Goal: Information Seeking & Learning: Learn about a topic

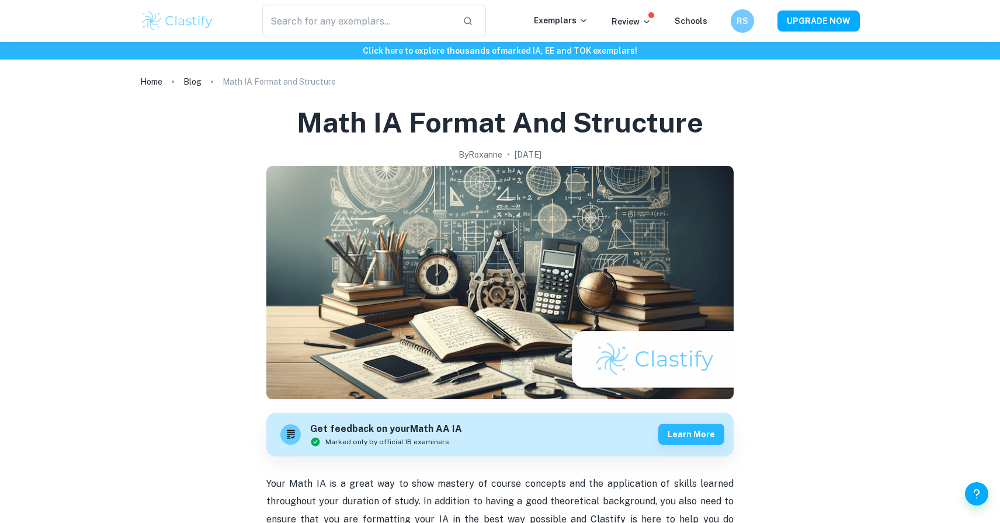
scroll to position [738, 0]
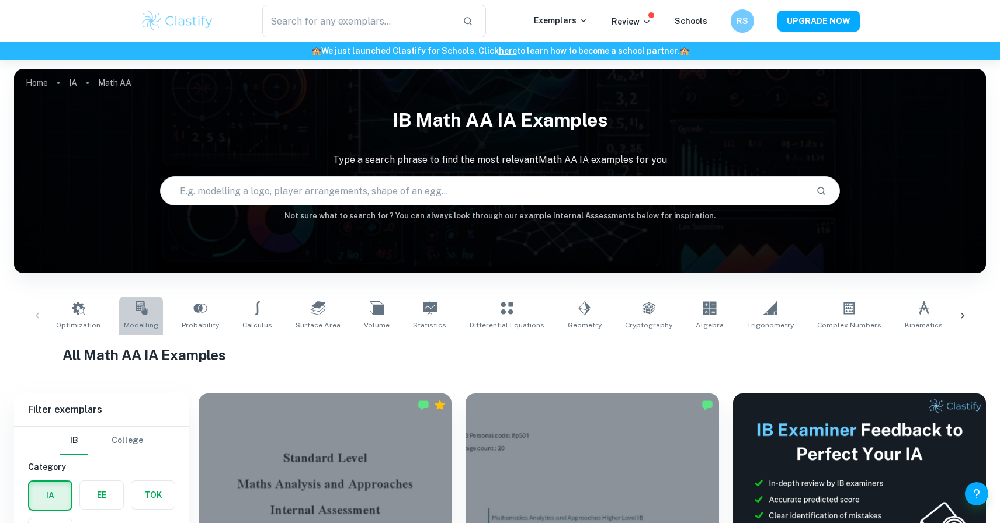
click at [144, 315] on link "Modelling" at bounding box center [141, 316] width 44 height 39
type input "Modelling"
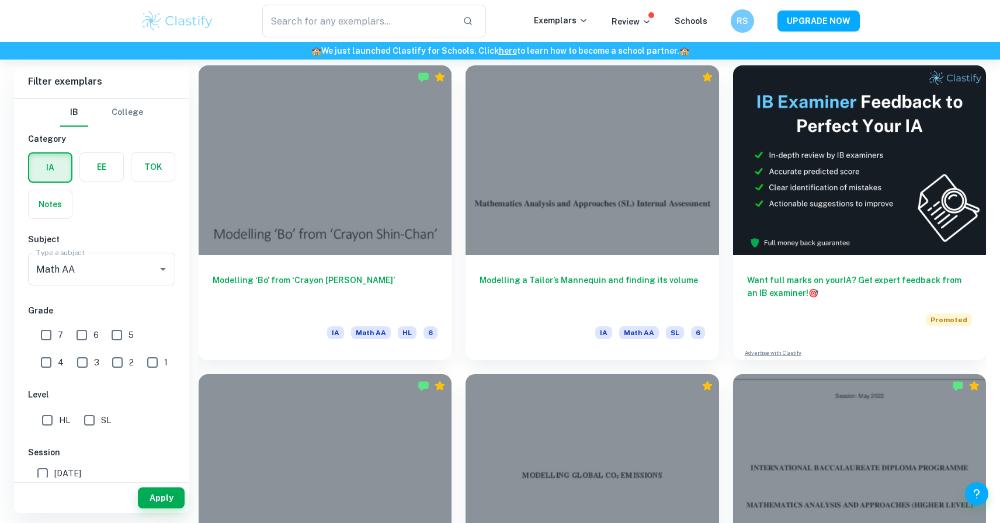
scroll to position [329, 0]
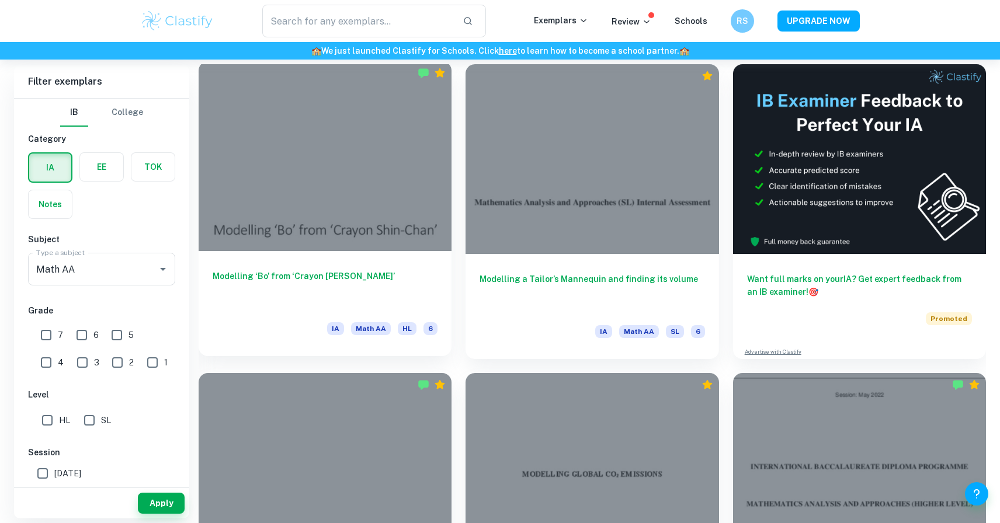
click at [310, 306] on h6 "Modelling ‘Bo’ from ‘Crayon [PERSON_NAME]’" at bounding box center [325, 289] width 225 height 39
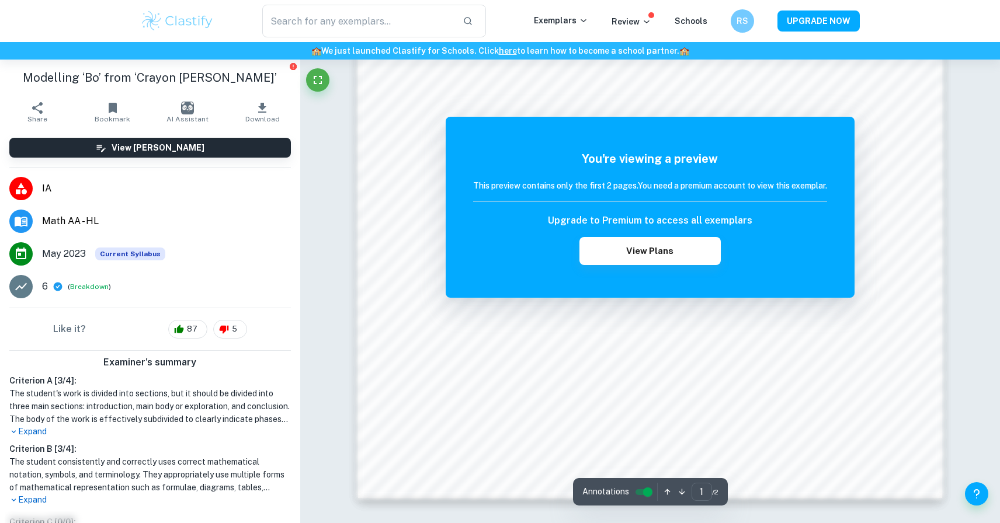
scroll to position [1273, 0]
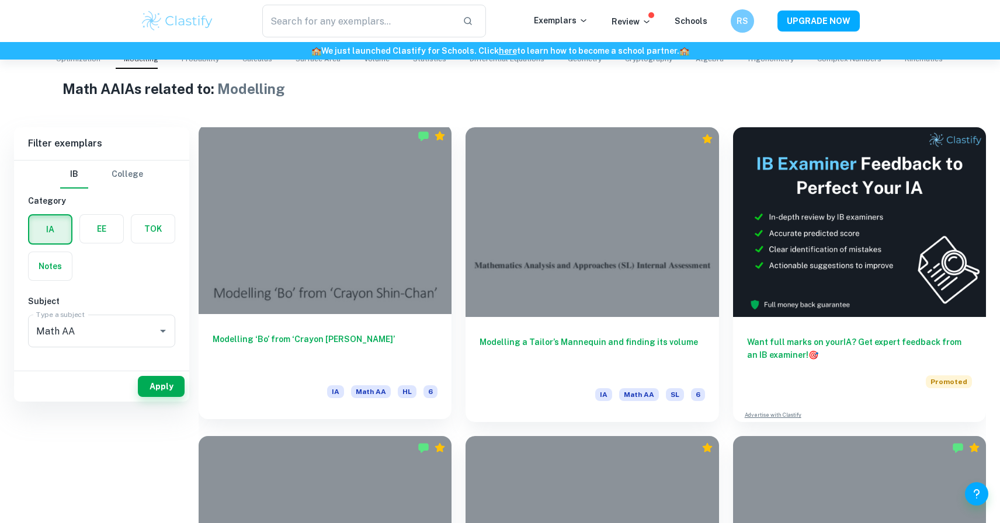
scroll to position [296, 0]
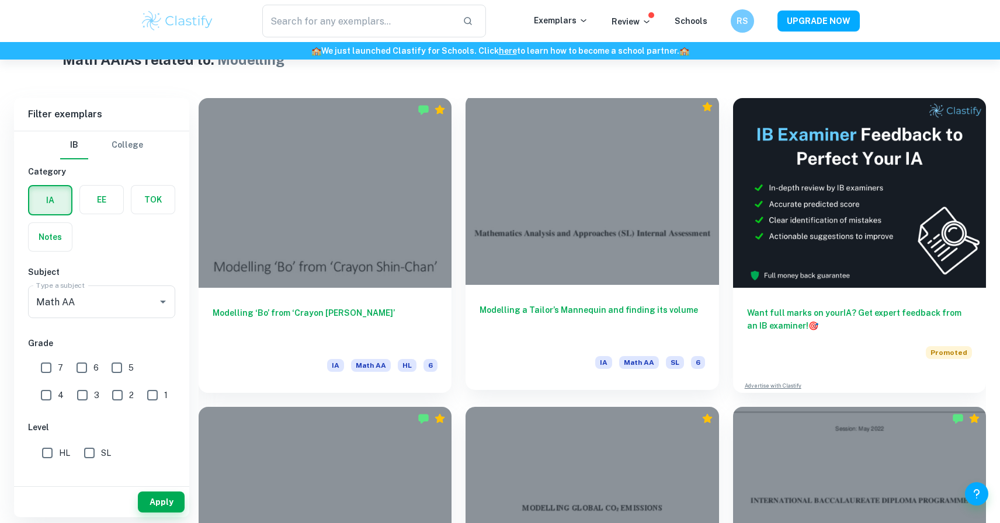
click at [552, 343] on div "Modelling a Tailor’s Mannequin and finding its volume IA Math AA SL 6" at bounding box center [591, 337] width 253 height 105
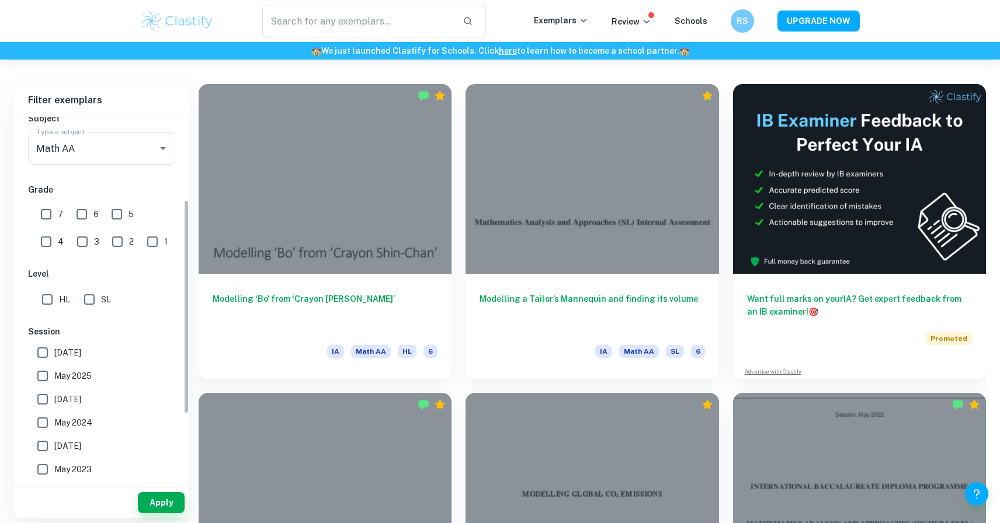
scroll to position [142, 0]
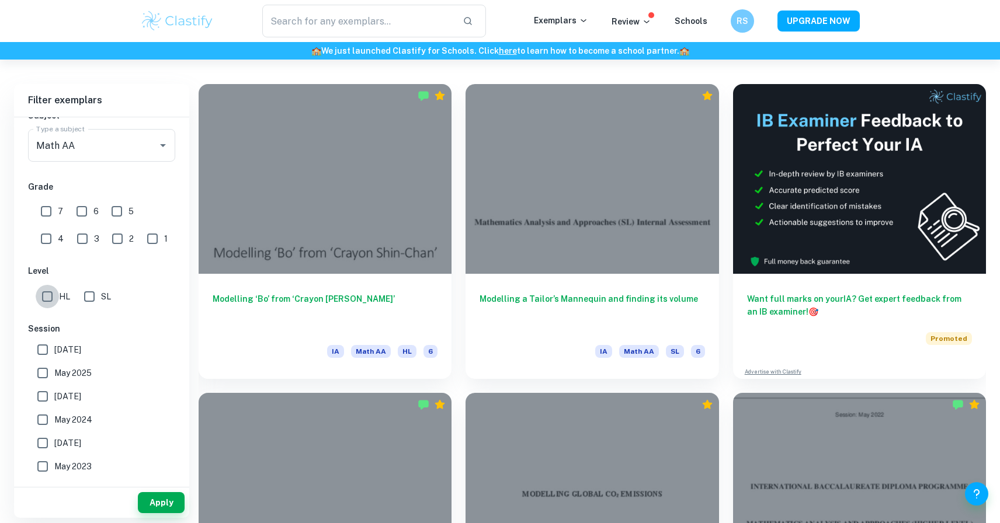
click at [55, 294] on input "HL" at bounding box center [47, 296] width 23 height 23
checkbox input "true"
click at [75, 215] on input "6" at bounding box center [81, 211] width 23 height 23
checkbox input "true"
click at [50, 214] on input "7" at bounding box center [45, 211] width 23 height 23
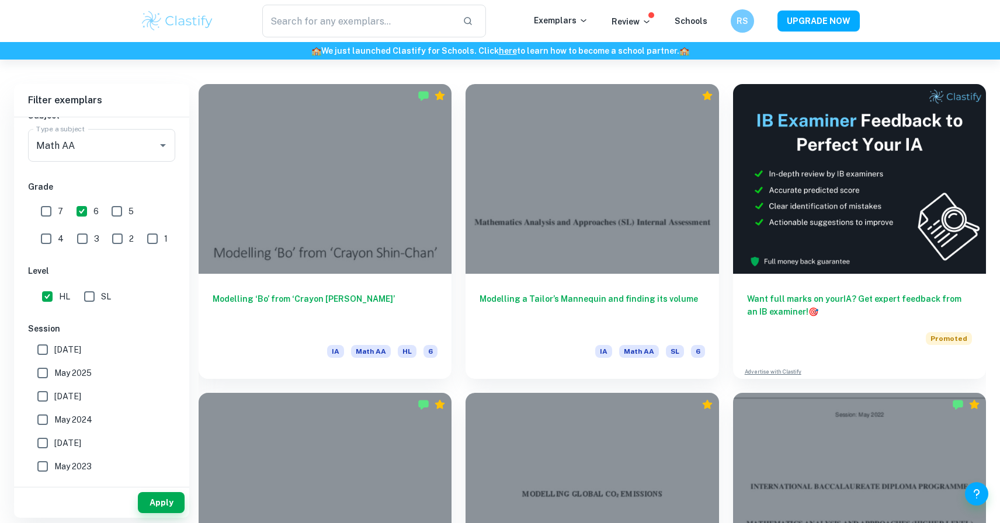
checkbox input "true"
click at [158, 506] on button "Apply" at bounding box center [161, 502] width 47 height 21
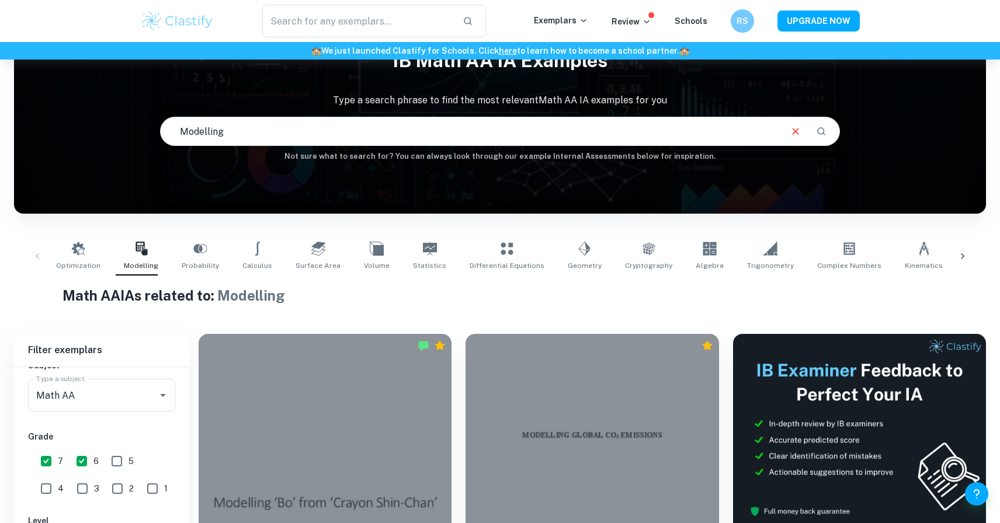
scroll to position [310, 0]
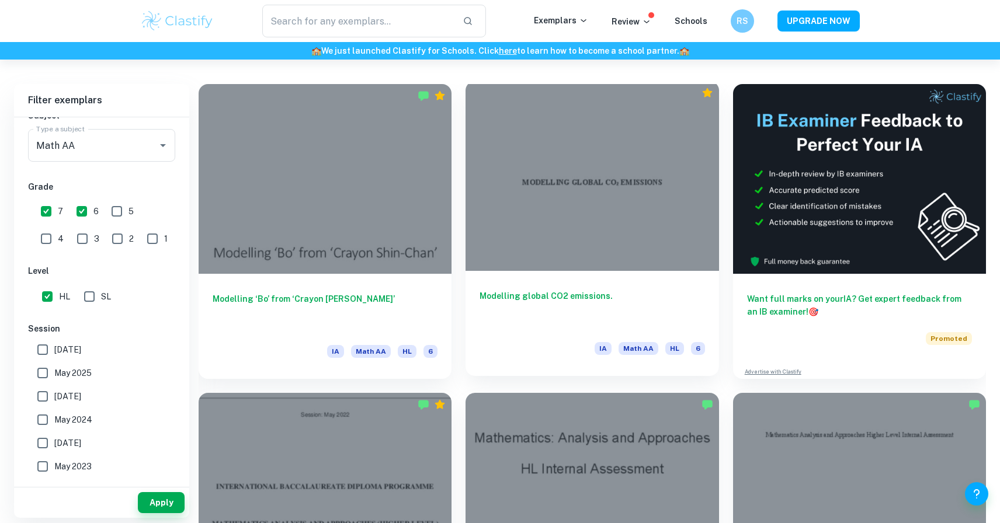
click at [520, 291] on h6 "Modelling global CO2 emissions." at bounding box center [591, 309] width 225 height 39
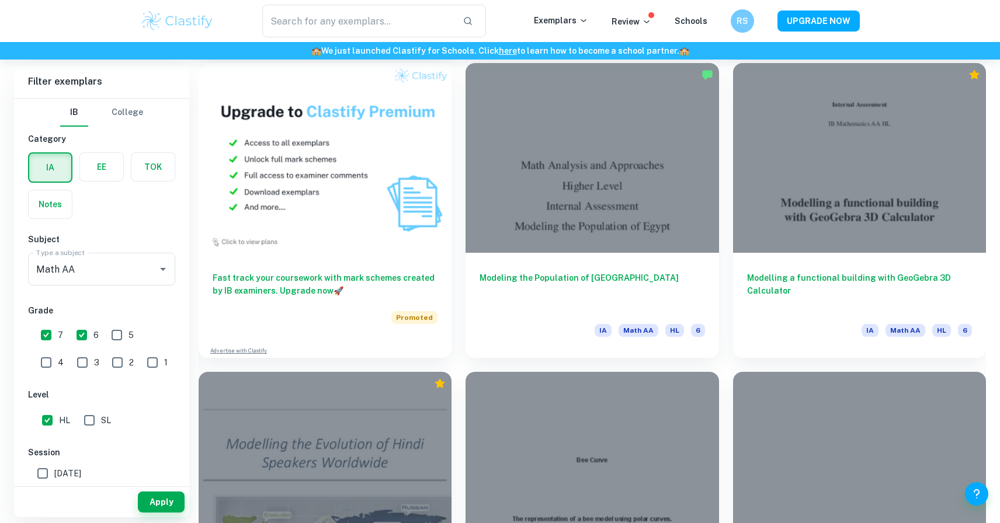
scroll to position [950, 0]
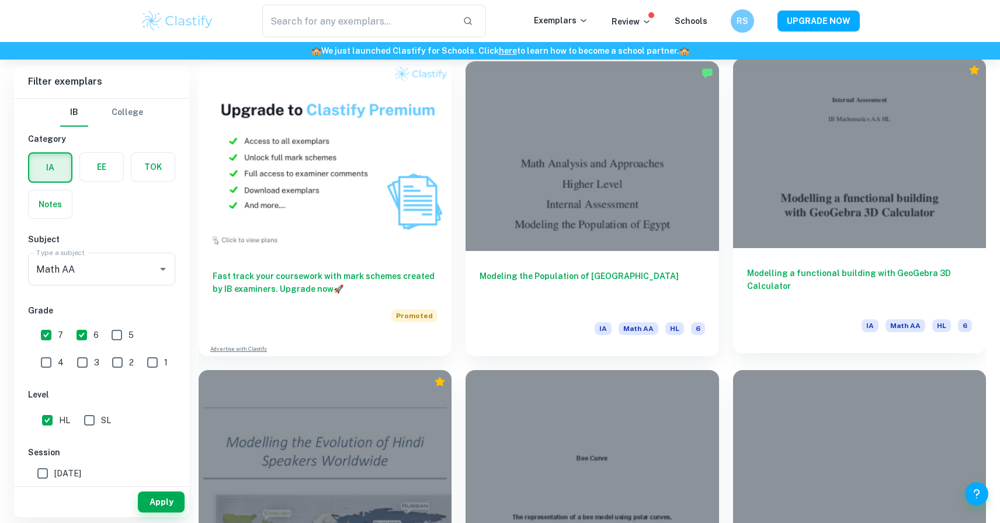
click at [881, 258] on div "Modelling a functional building with GeoGebra 3D Calculator IA Math AA HL 6" at bounding box center [859, 300] width 253 height 105
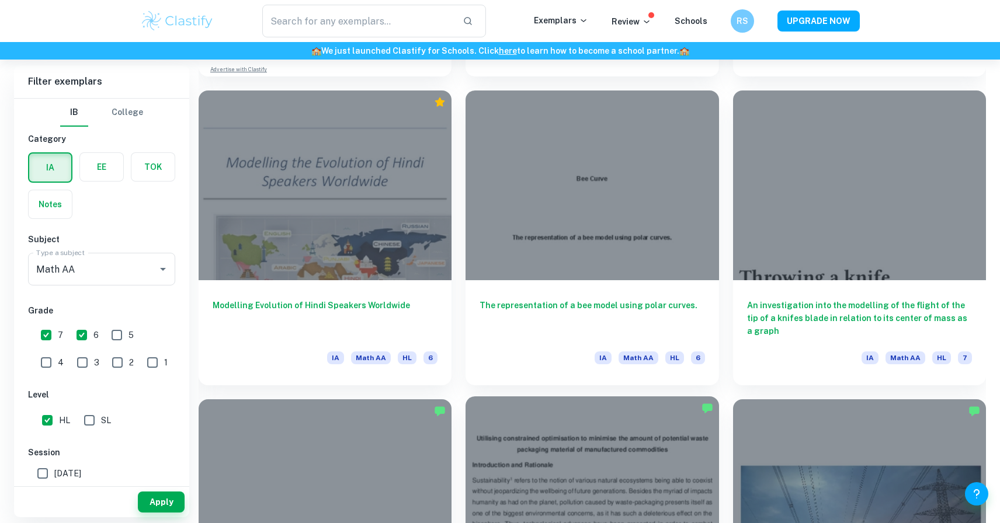
scroll to position [1228, 0]
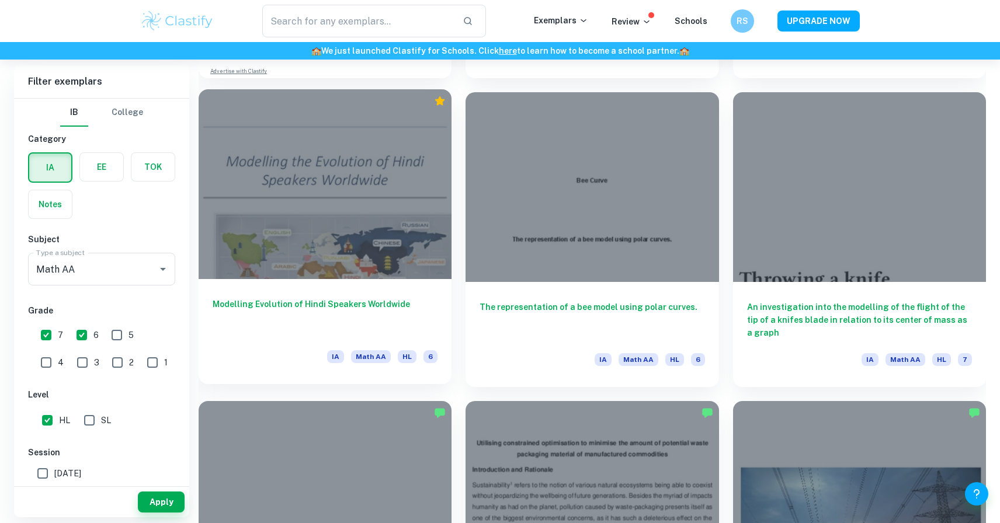
click at [294, 305] on h6 "Modelling Evolution of Hindi Speakers Worldwide" at bounding box center [325, 317] width 225 height 39
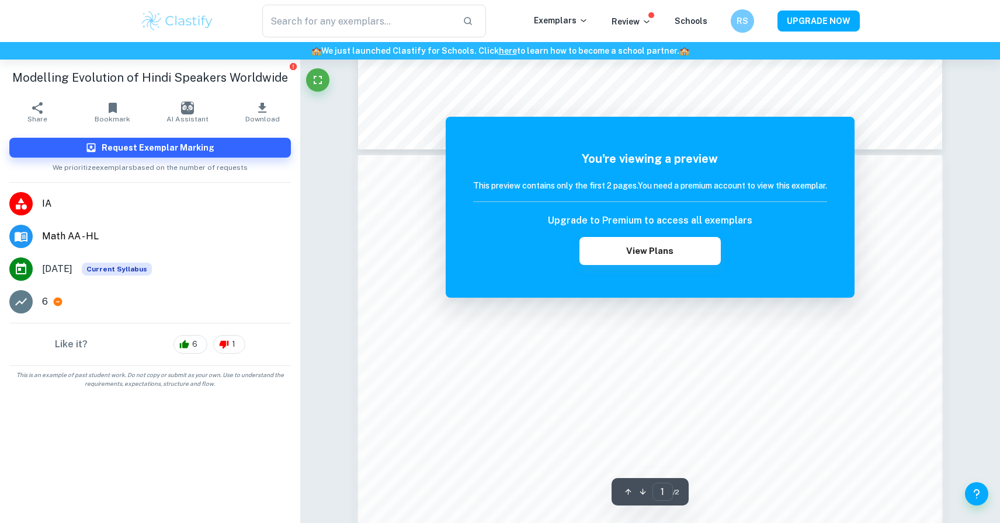
scroll to position [672, 0]
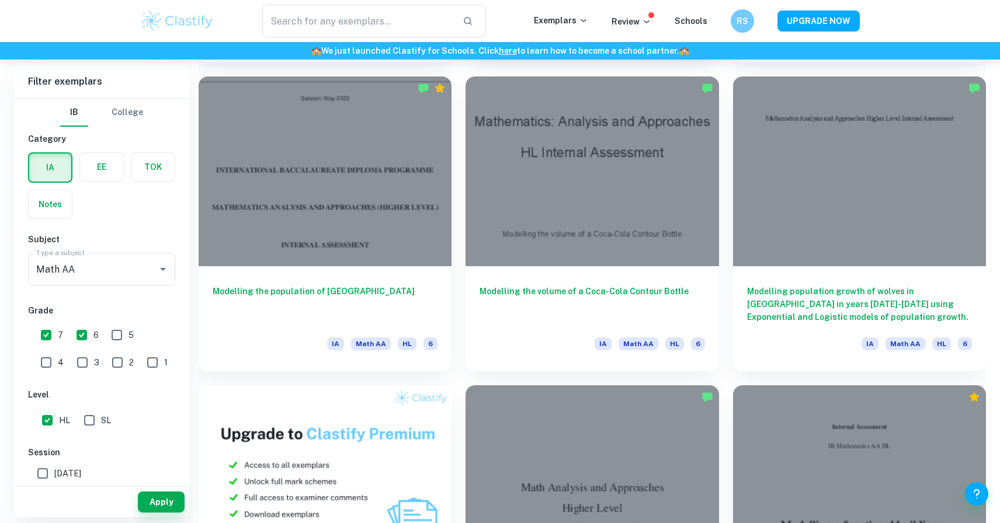
scroll to position [610, 0]
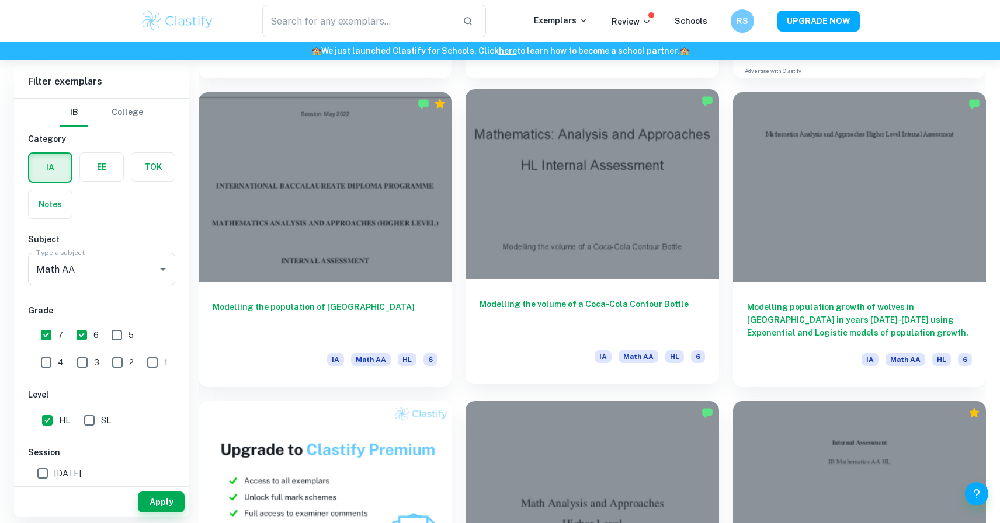
click at [568, 278] on div at bounding box center [591, 184] width 253 height 190
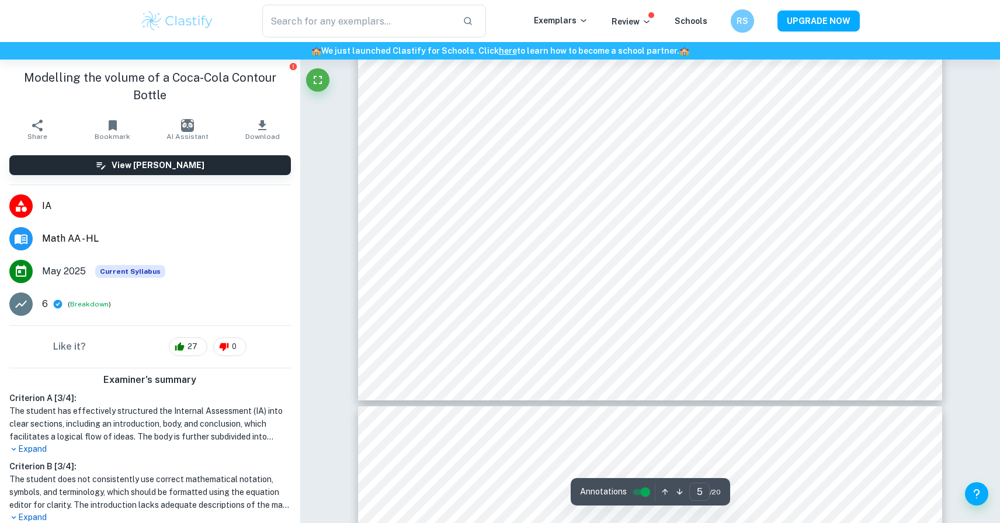
scroll to position [3667, 0]
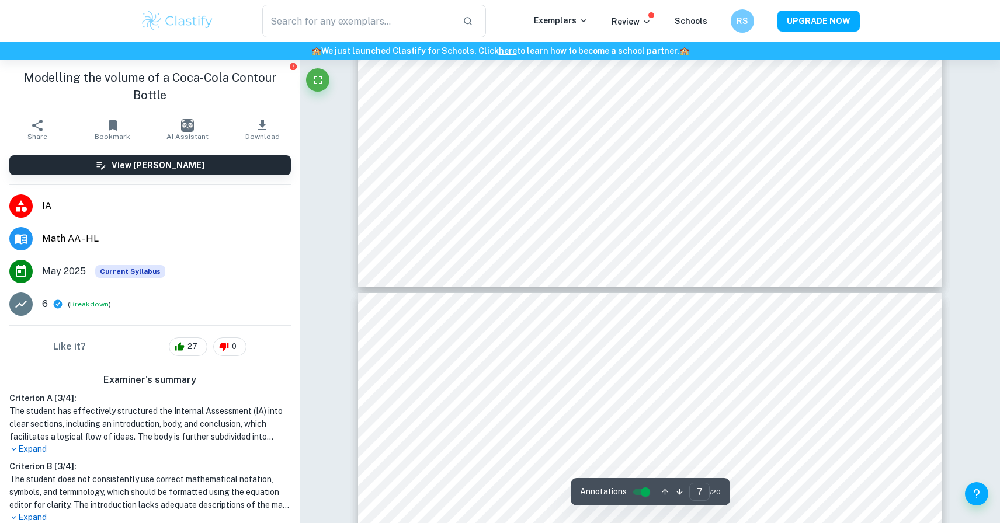
type input "8"
